Goal: Task Accomplishment & Management: Complete application form

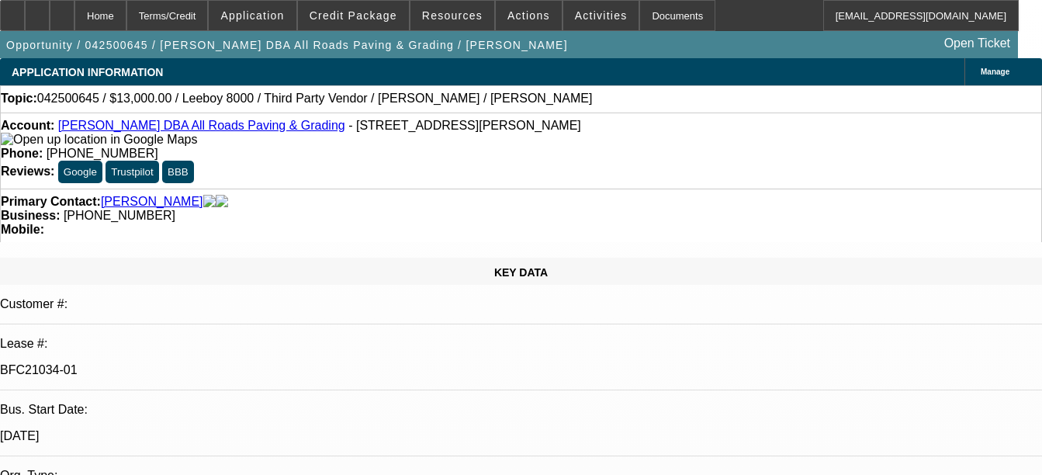
select select "0"
select select "0.1"
select select "0"
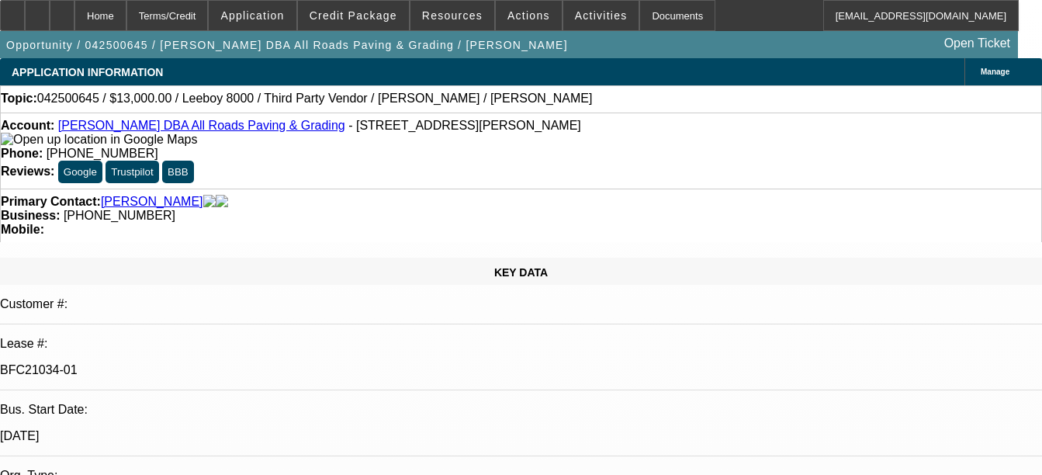
select select "0.1"
select select "0"
select select "0.1"
select select "0"
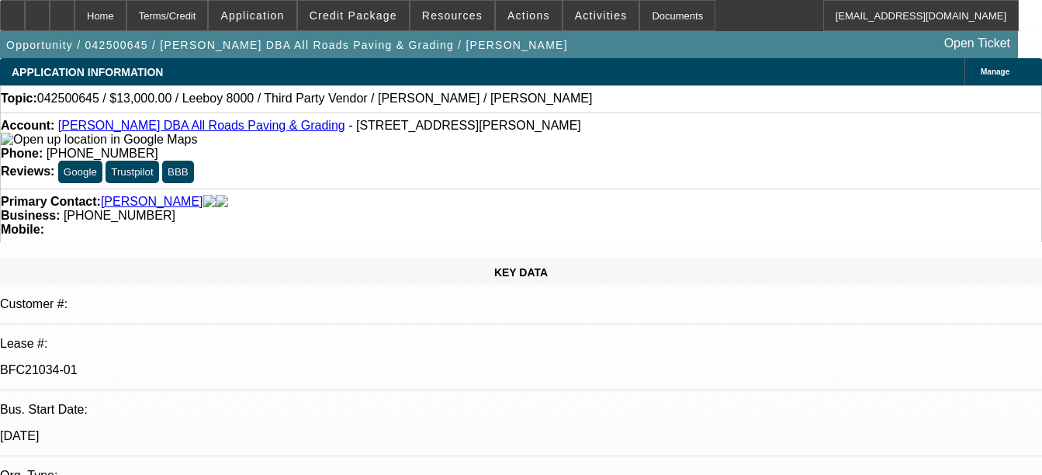
select select "0"
select select "0.1"
select select "1"
select select "3"
select select "5"
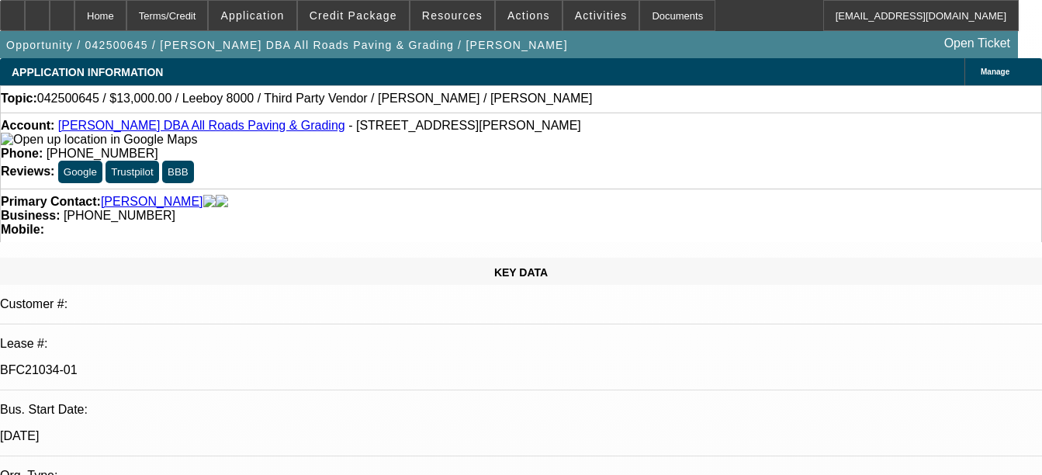
select select "1"
select select "3"
select select "5"
select select "1"
select select "3"
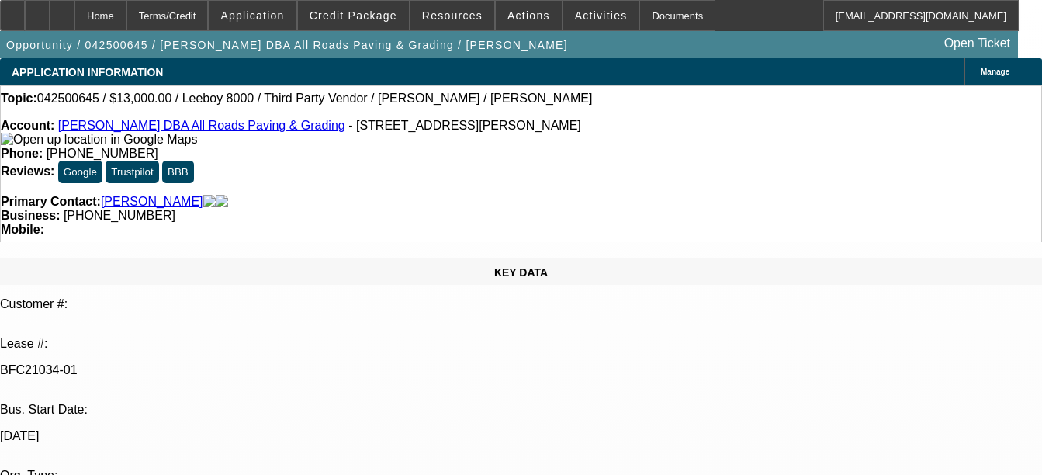
select select "5"
select select "1"
select select "3"
select select "5"
click at [157, 132] on link "[PERSON_NAME] DBA All Roads Paving & Grading" at bounding box center [201, 125] width 287 height 13
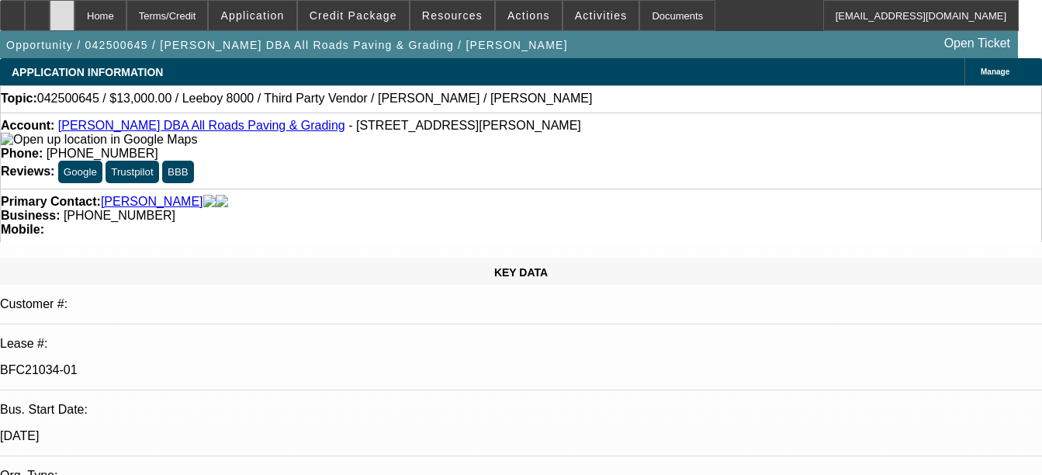
click at [62, 10] on icon at bounding box center [62, 10] width 0 height 0
